Goal: Information Seeking & Learning: Learn about a topic

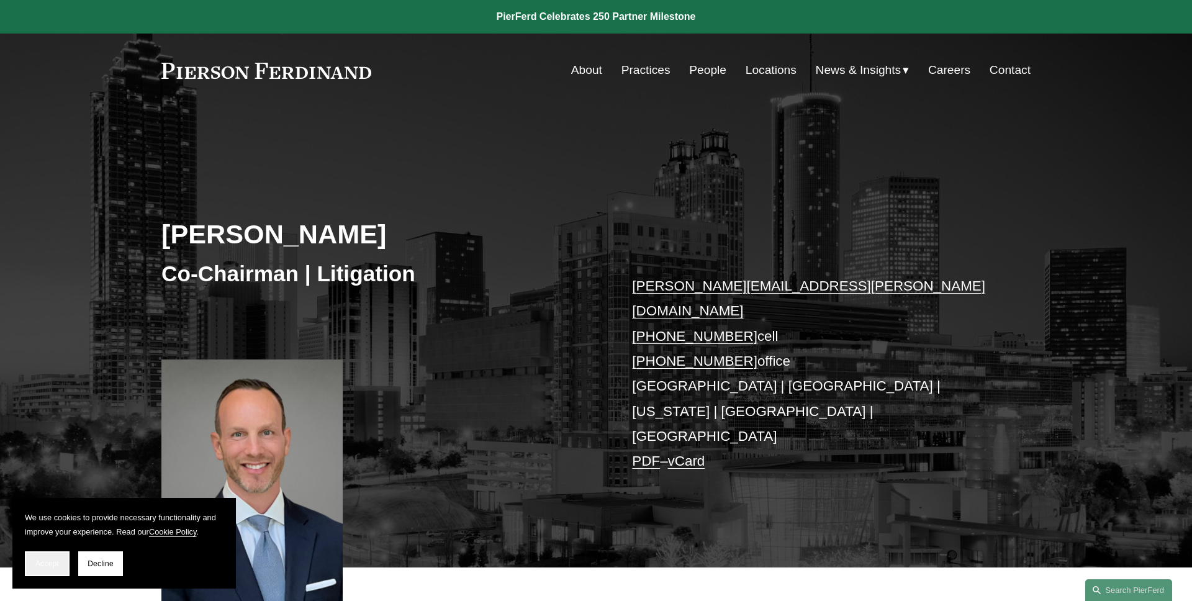
click at [37, 569] on button "Accept" at bounding box center [47, 563] width 45 height 25
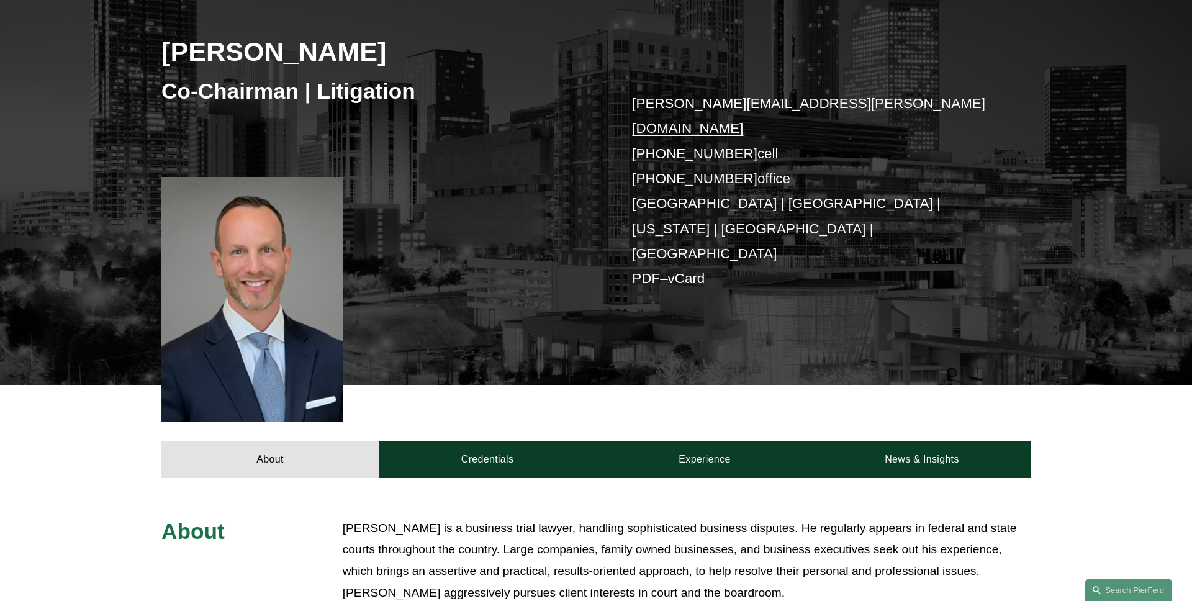
scroll to position [366, 0]
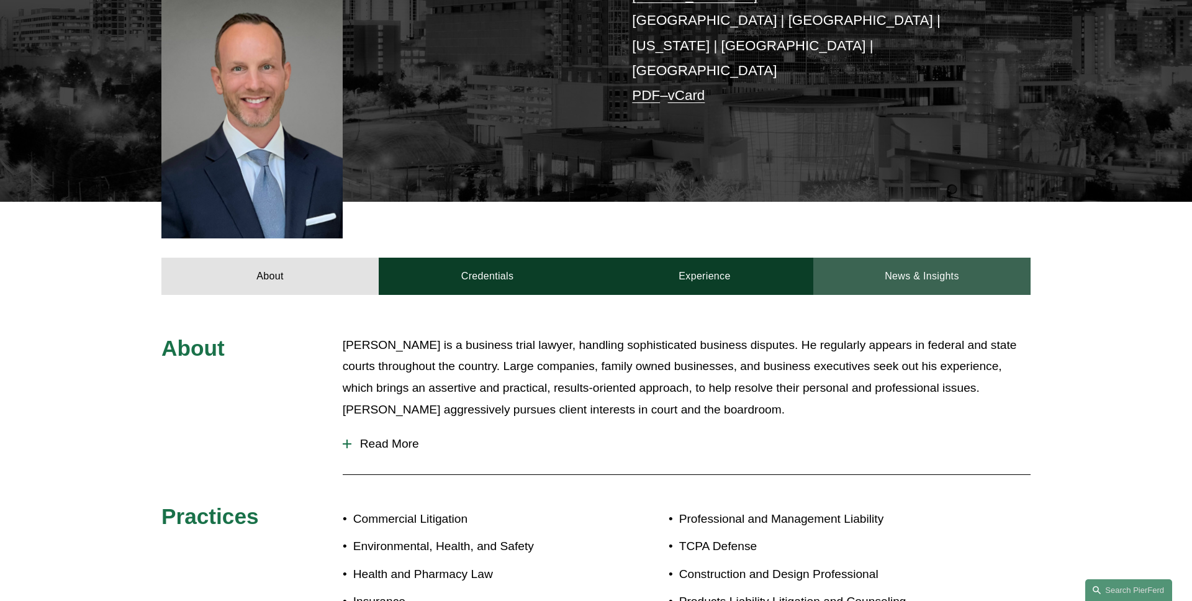
click at [875, 258] on link "News & Insights" at bounding box center [922, 276] width 217 height 37
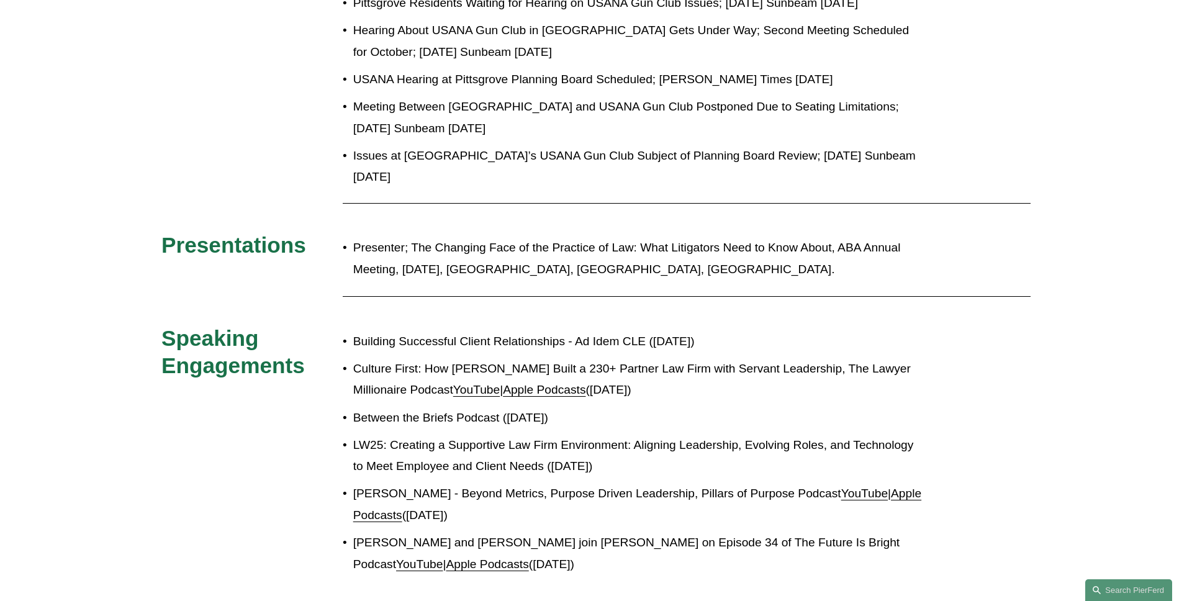
scroll to position [1282, 0]
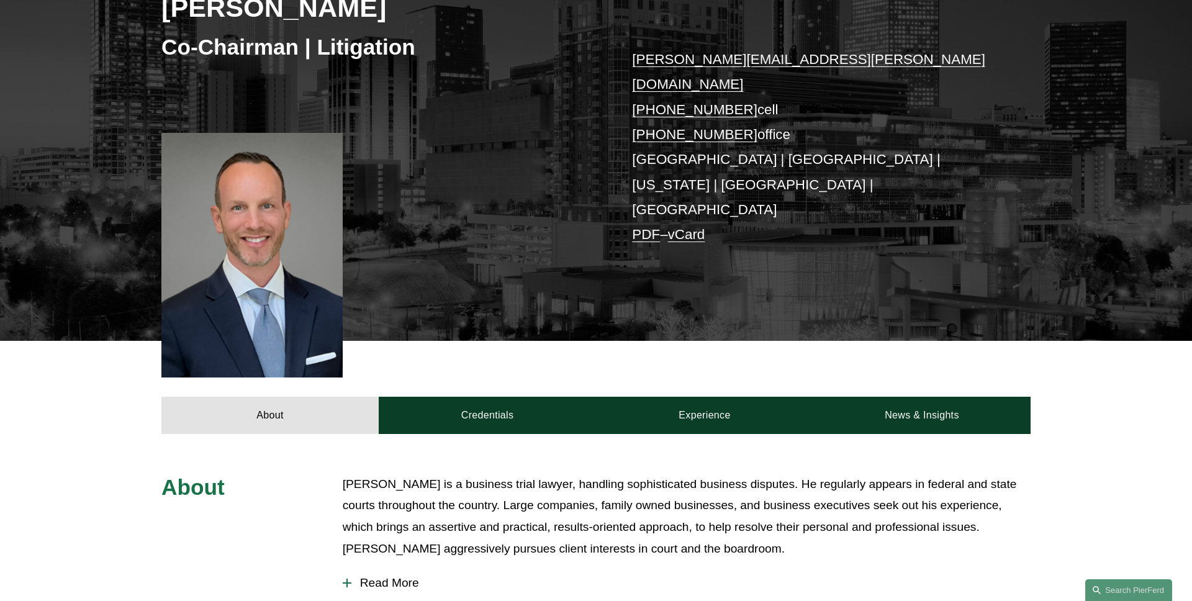
scroll to position [182, 0]
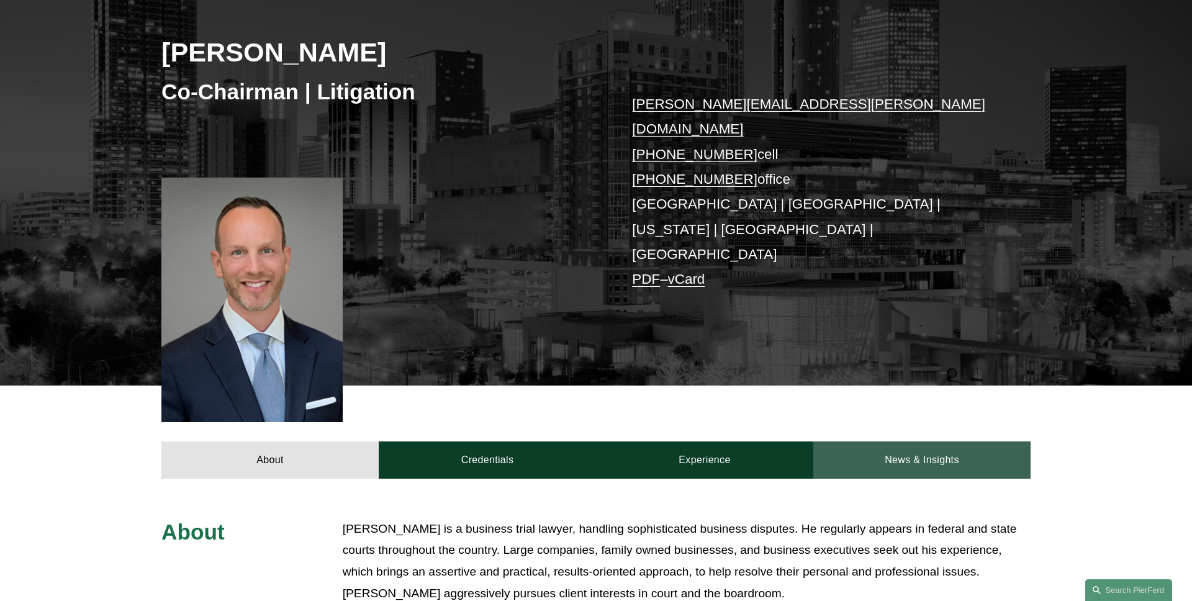
click at [869, 442] on link "News & Insights" at bounding box center [922, 460] width 217 height 37
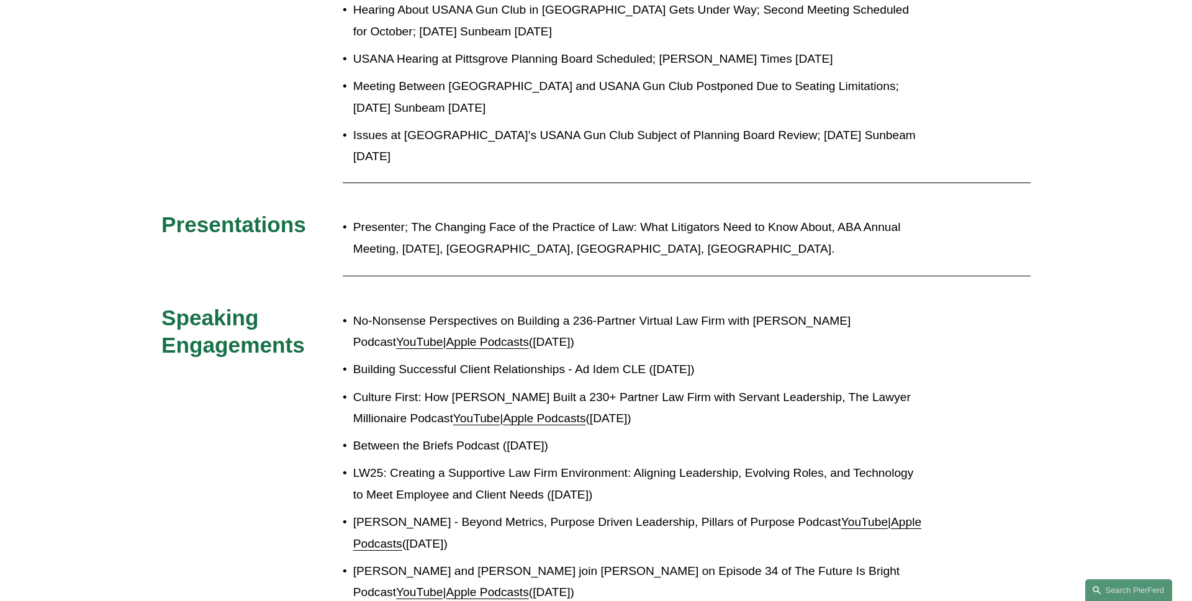
scroll to position [1309, 0]
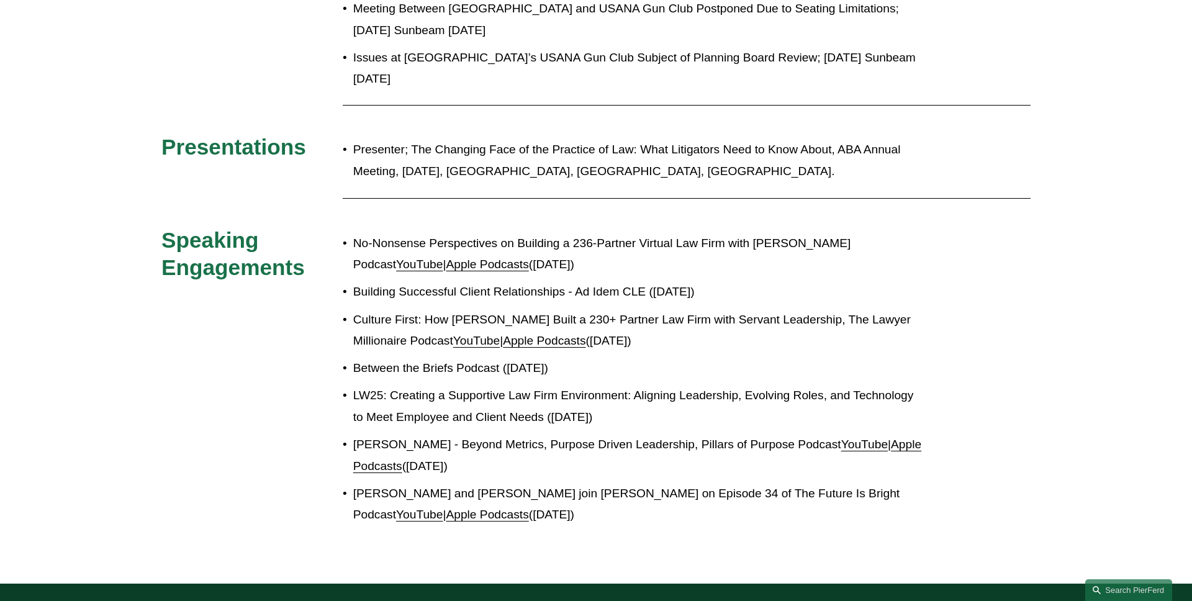
click at [396, 258] on link "YouTube" at bounding box center [419, 264] width 47 height 13
click at [446, 258] on link "Apple Podcasts" at bounding box center [487, 264] width 83 height 13
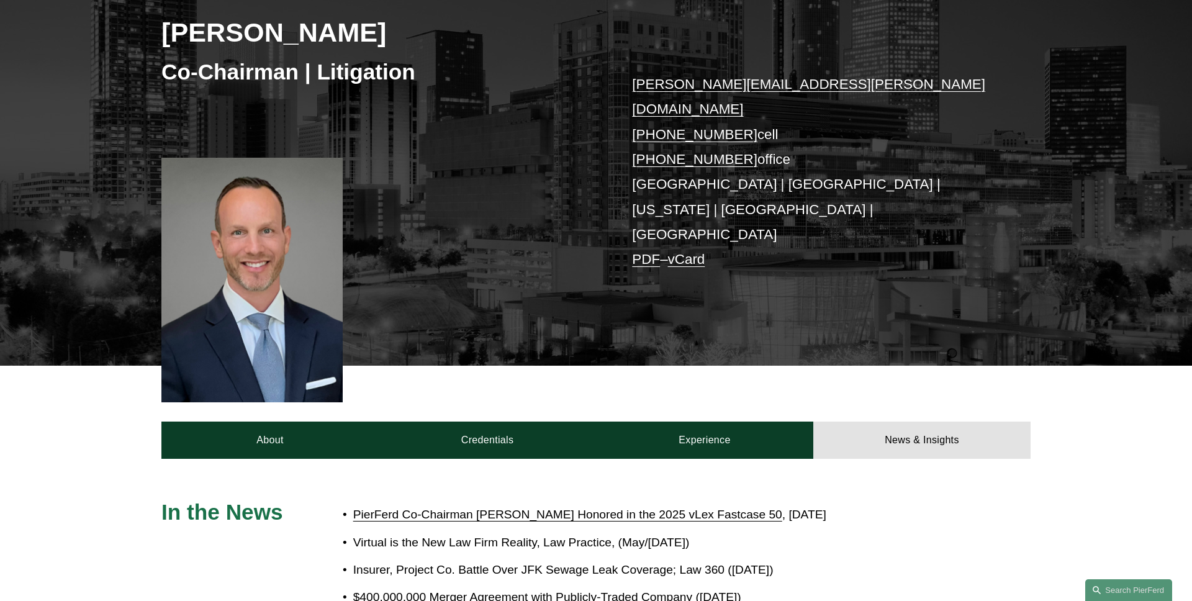
scroll to position [0, 0]
